Goal: Find specific page/section: Find specific page/section

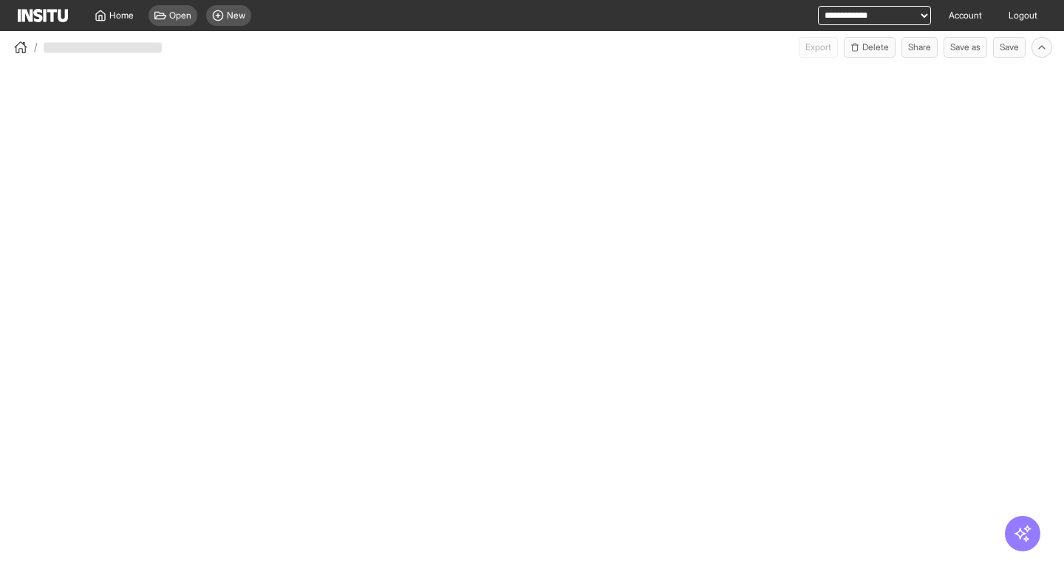
select select "**"
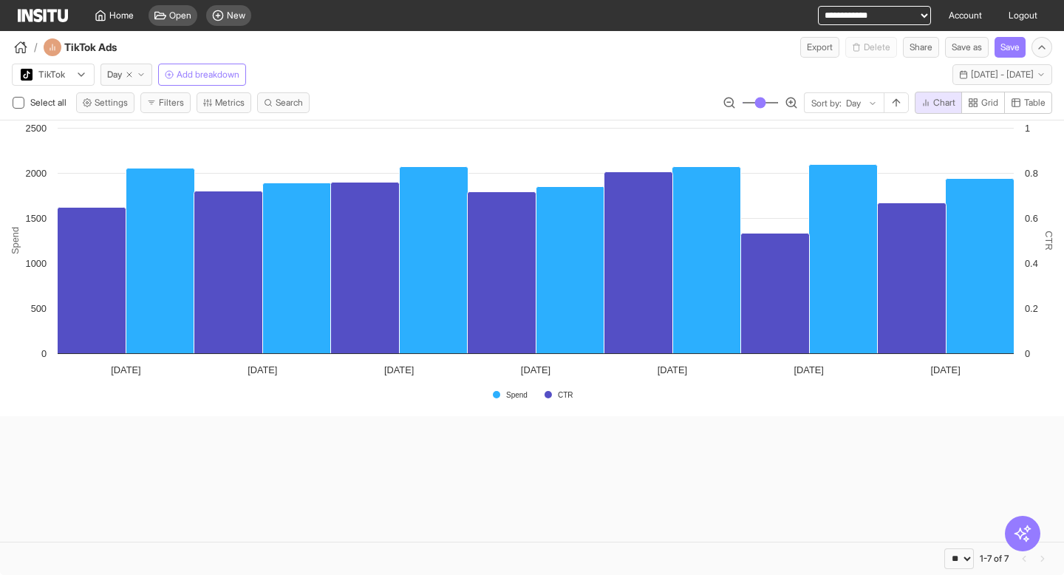
click at [678, 43] on div "/ TikTok Ads Export Delete Share Save as Save" at bounding box center [532, 44] width 1064 height 27
